Goal: Information Seeking & Learning: Learn about a topic

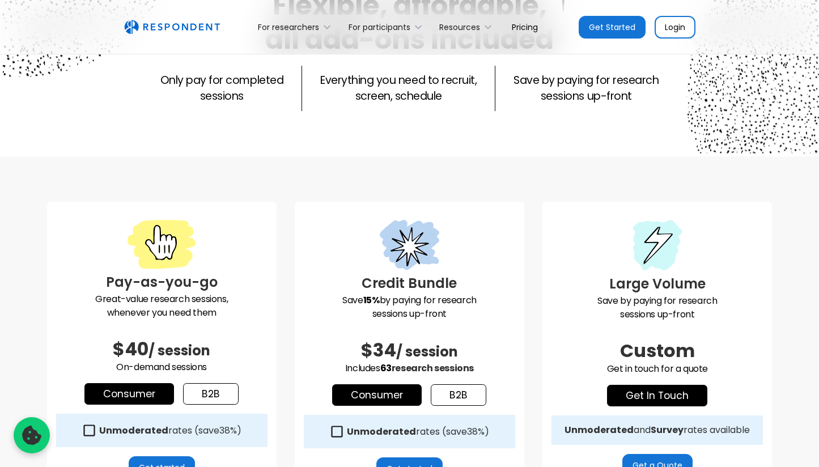
scroll to position [354, 0]
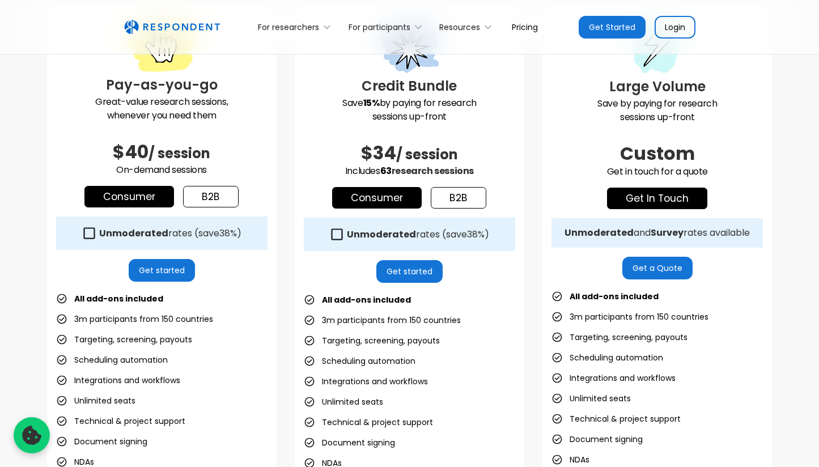
click at [208, 200] on link "b2b" at bounding box center [211, 197] width 56 height 22
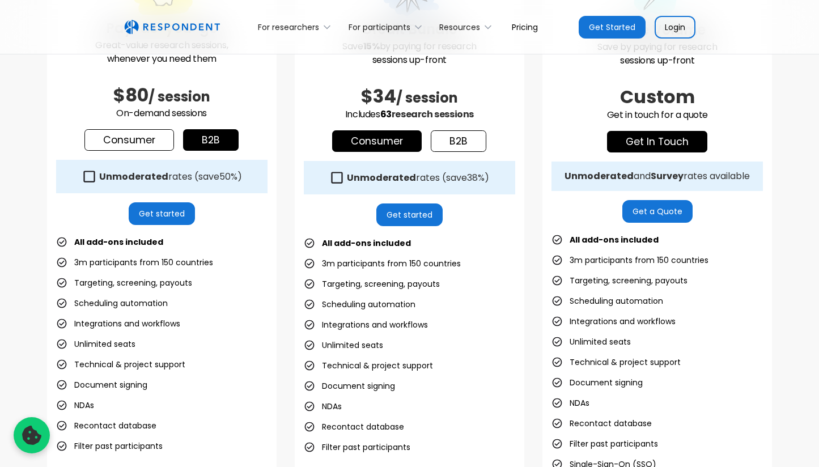
scroll to position [297, 0]
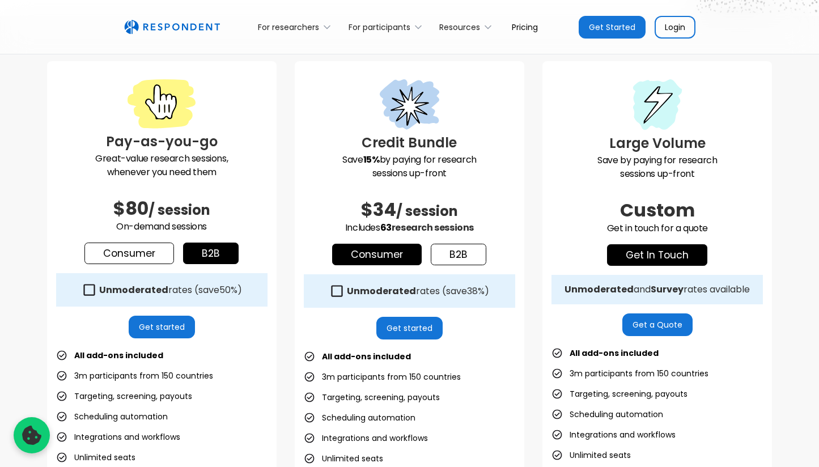
click at [160, 286] on strong "Unmoderated" at bounding box center [133, 290] width 69 height 13
click at [148, 255] on link "Consumer" at bounding box center [129, 254] width 90 height 22
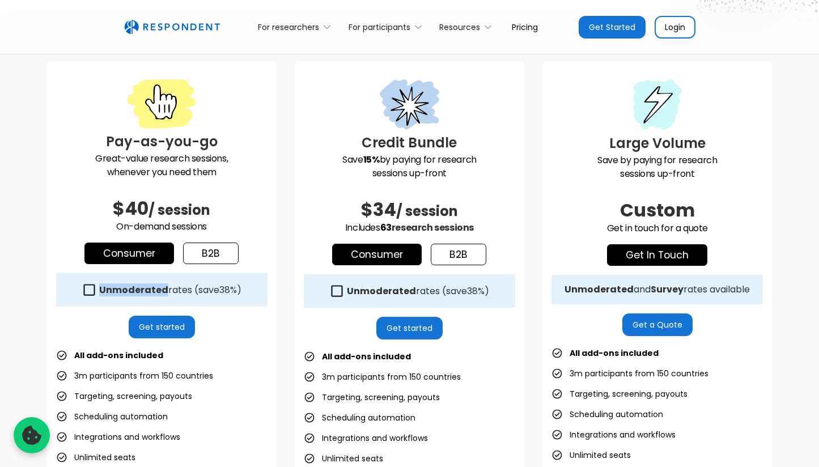
click at [134, 291] on strong "Unmoderated" at bounding box center [133, 290] width 69 height 13
click at [199, 255] on link "b2b" at bounding box center [211, 254] width 56 height 22
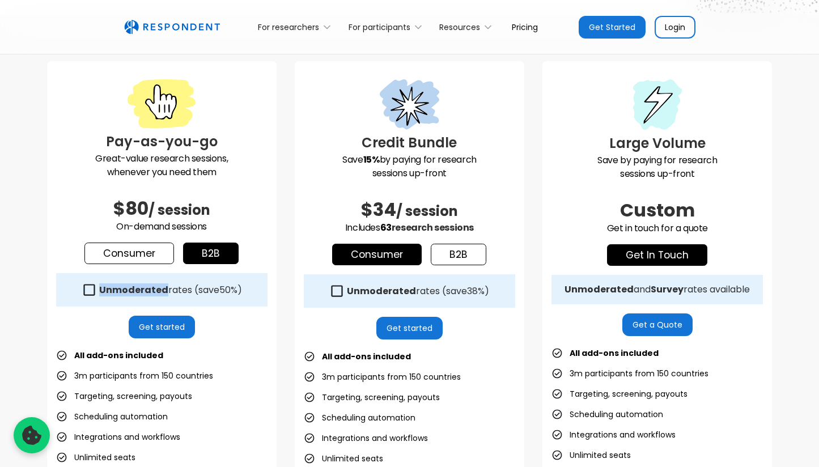
click at [136, 250] on link "Consumer" at bounding box center [129, 254] width 90 height 22
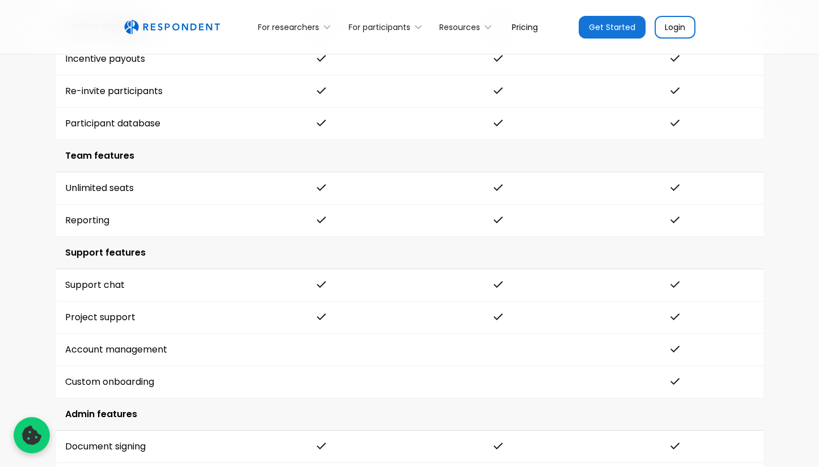
scroll to position [2762, 0]
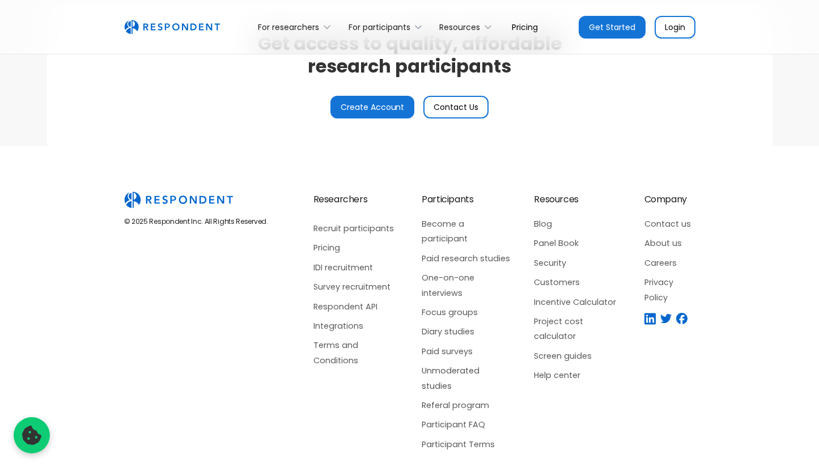
click at [475, 364] on link "Unmoderated studies" at bounding box center [467, 379] width 90 height 30
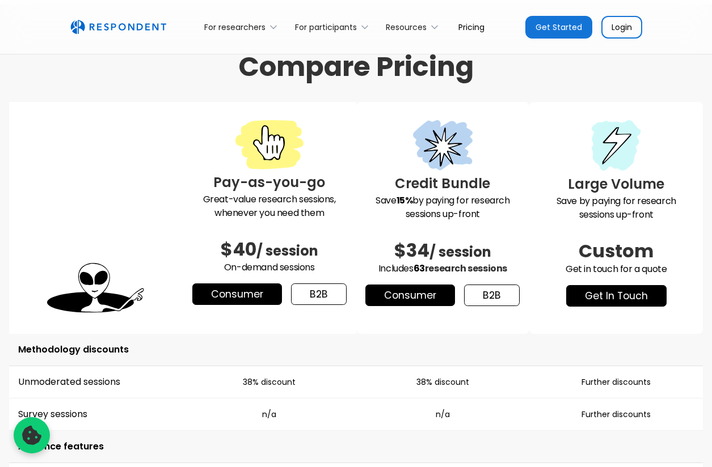
scroll to position [1464, 0]
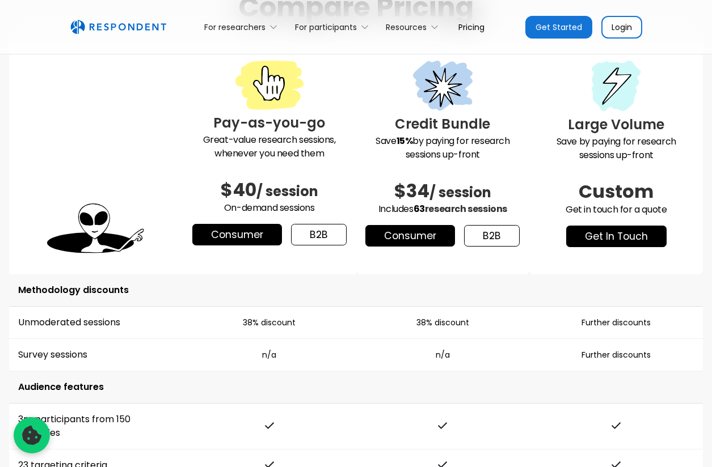
click at [324, 235] on link "b2b" at bounding box center [319, 235] width 56 height 22
